Goal: Ask a question

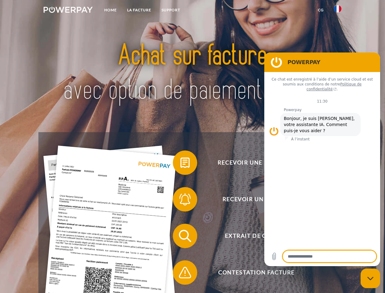
click at [68, 11] on img at bounding box center [68, 10] width 49 height 6
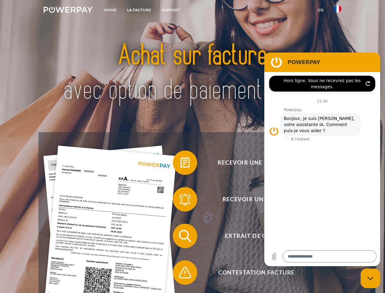
click at [338, 11] on img at bounding box center [337, 8] width 7 height 7
click at [321, 10] on link "CG" at bounding box center [321, 10] width 16 height 11
click at [181, 164] on span at bounding box center [176, 162] width 31 height 31
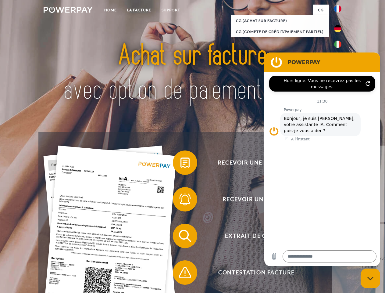
click at [181, 200] on span at bounding box center [176, 199] width 31 height 31
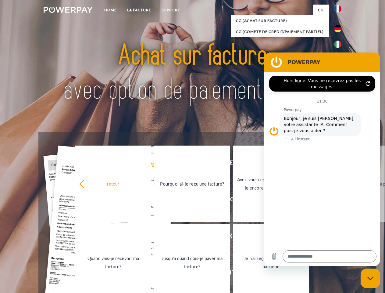
click at [181, 237] on link "Jusqu'à quand dois-je payer ma facture?" at bounding box center [192, 262] width 76 height 76
click at [181, 274] on span at bounding box center [176, 272] width 31 height 31
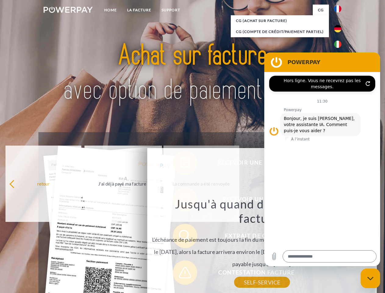
click at [371, 278] on icon "Fermer la fenêtre de messagerie" at bounding box center [371, 278] width 6 height 4
type textarea "*"
